Goal: Check status

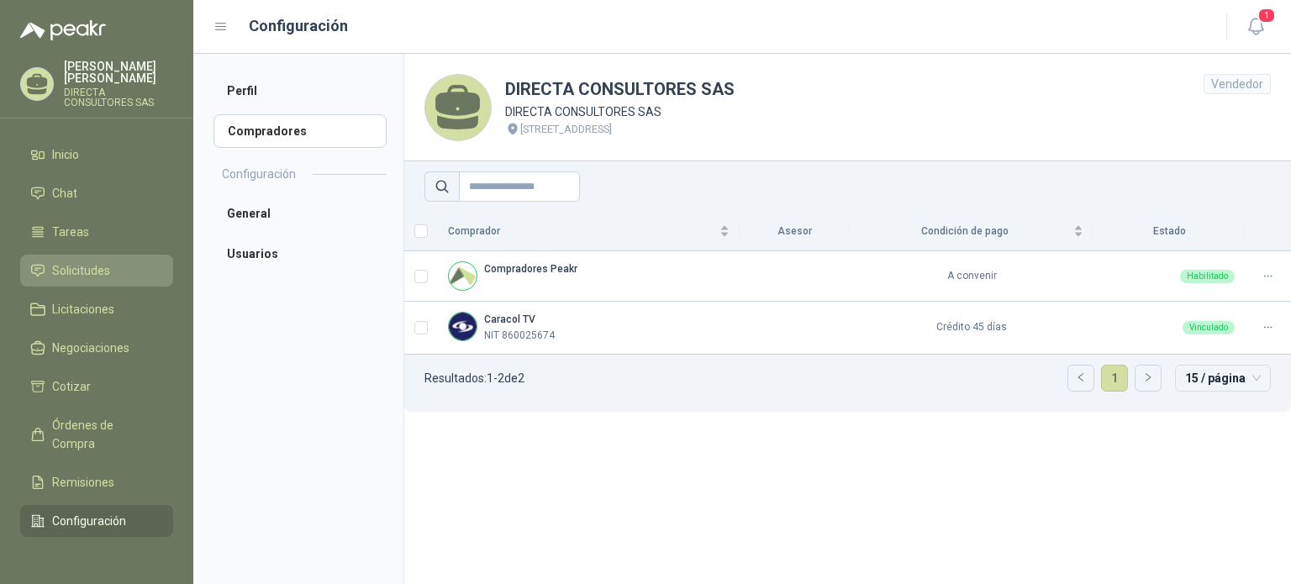
click at [77, 261] on span "Solicitudes" at bounding box center [81, 270] width 58 height 18
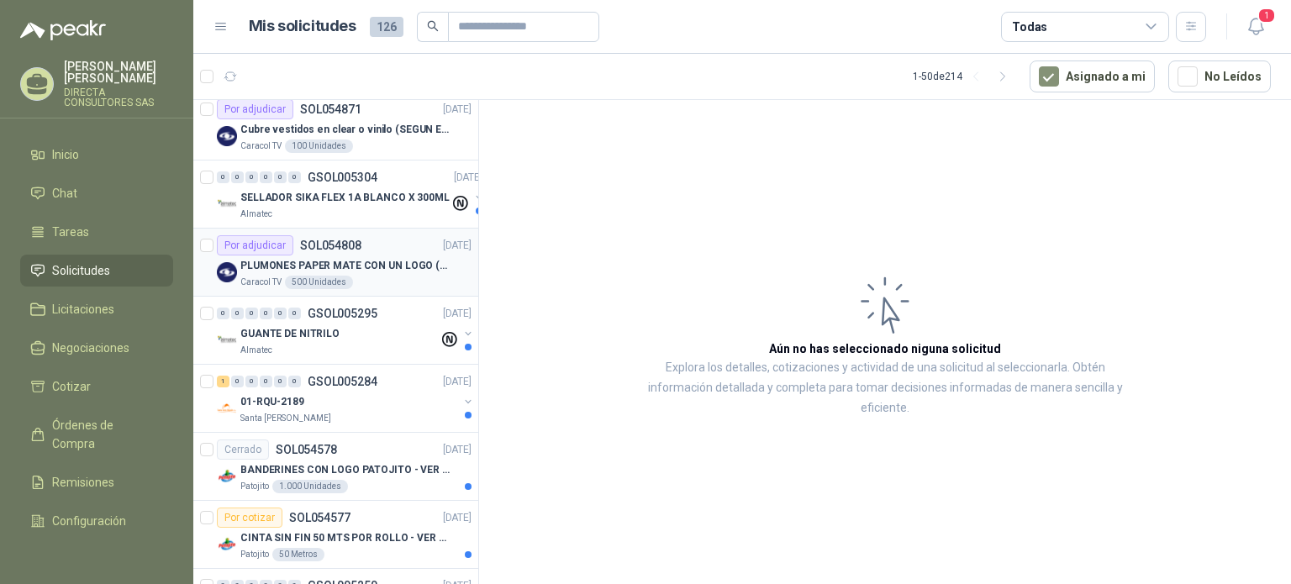
scroll to position [840, 0]
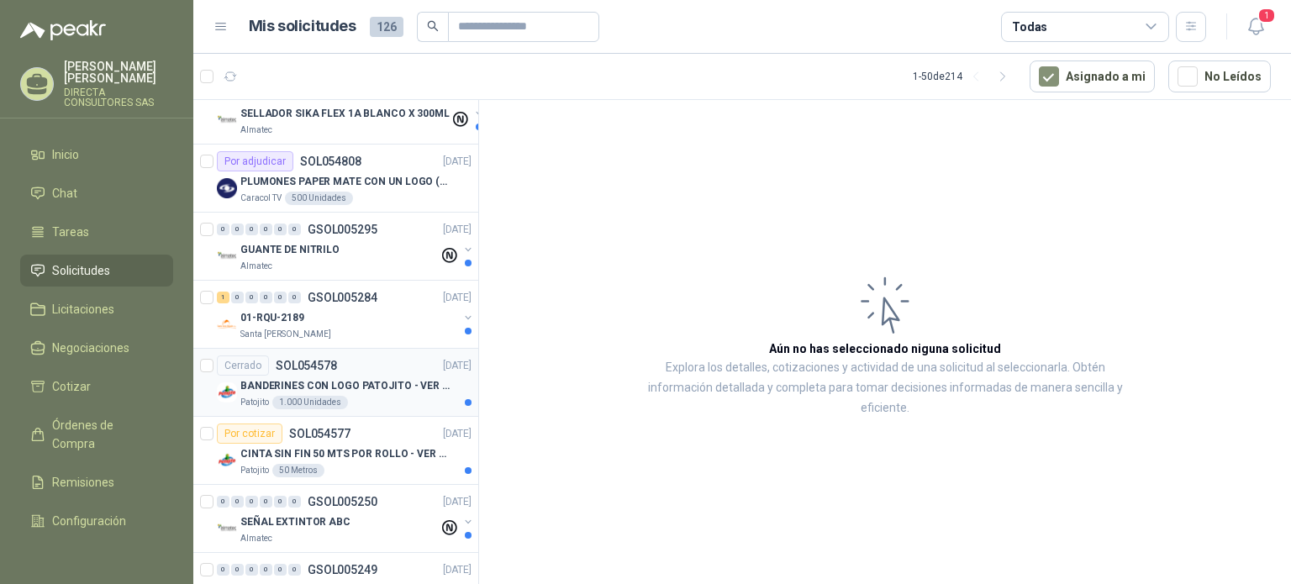
click at [303, 396] on div "1.000 Unidades" at bounding box center [310, 402] width 76 height 13
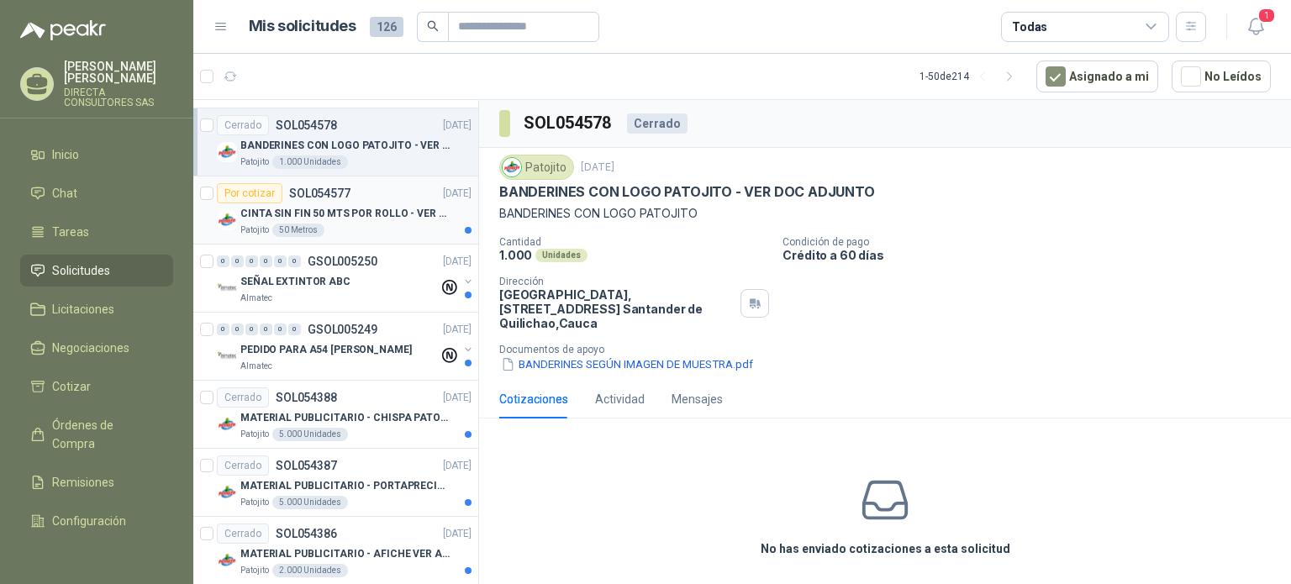
scroll to position [1093, 0]
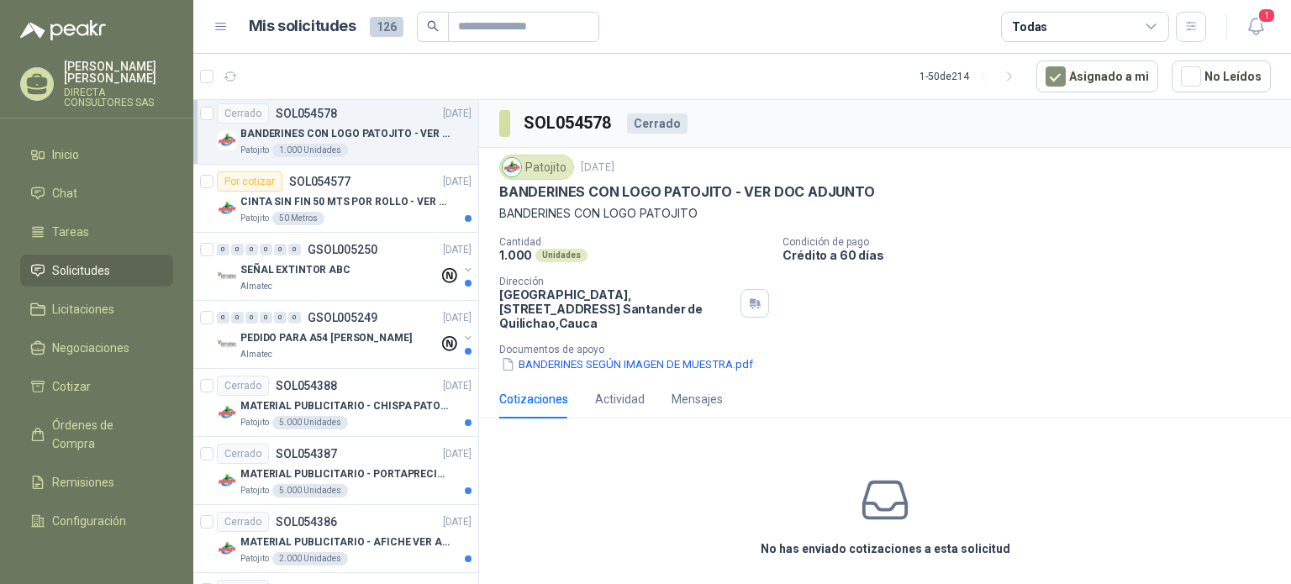
click at [57, 261] on span "Solicitudes" at bounding box center [81, 270] width 58 height 18
